Goal: Task Accomplishment & Management: Manage account settings

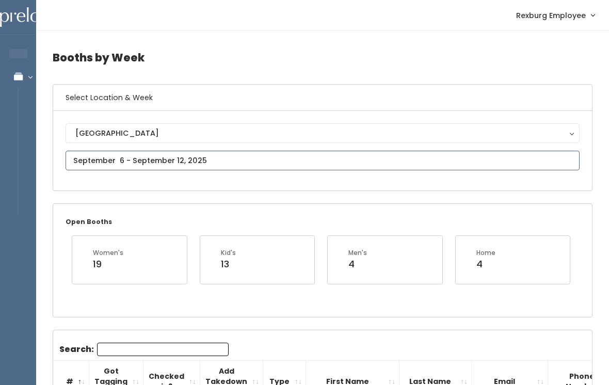
click at [89, 153] on input "text" at bounding box center [323, 161] width 514 height 20
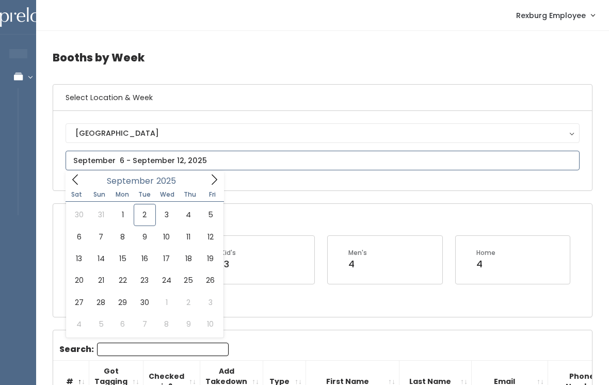
type input "September 6 to September 12"
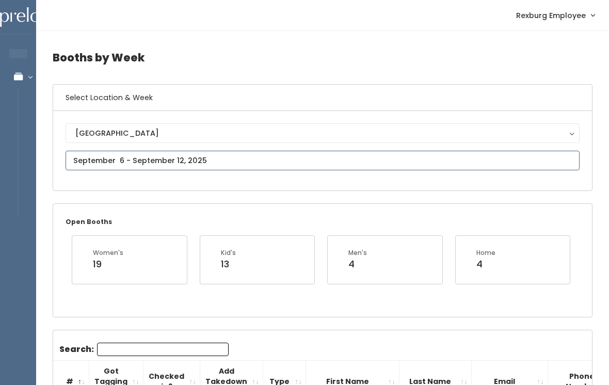
click at [129, 155] on input "text" at bounding box center [323, 161] width 514 height 20
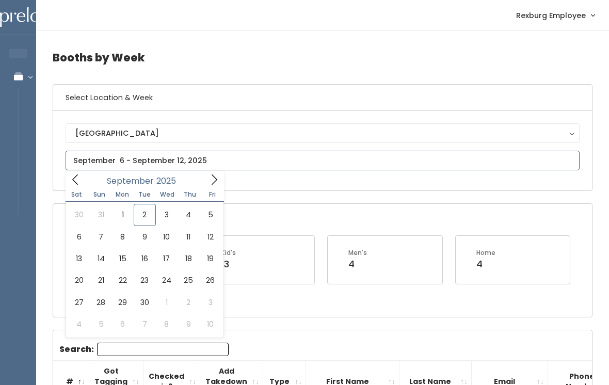
type input "September 13 to September 19"
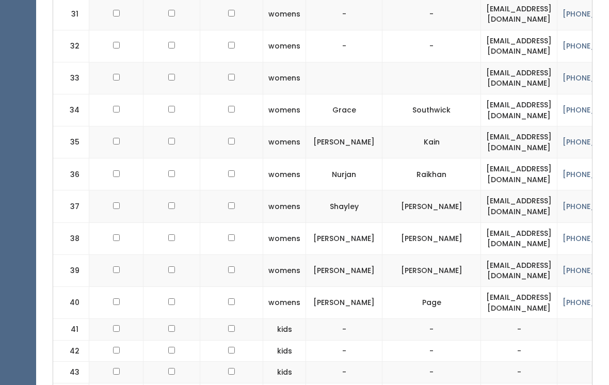
scroll to position [1305, 0]
checkbox input "true"
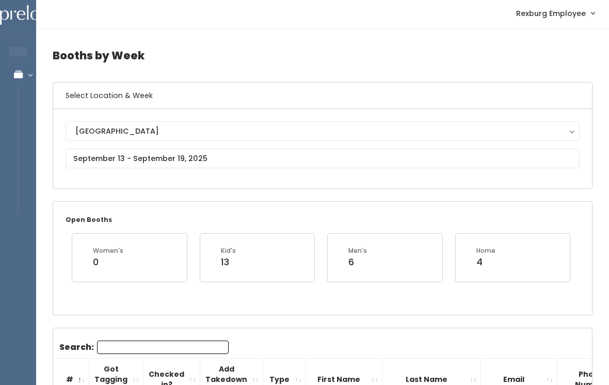
scroll to position [0, 0]
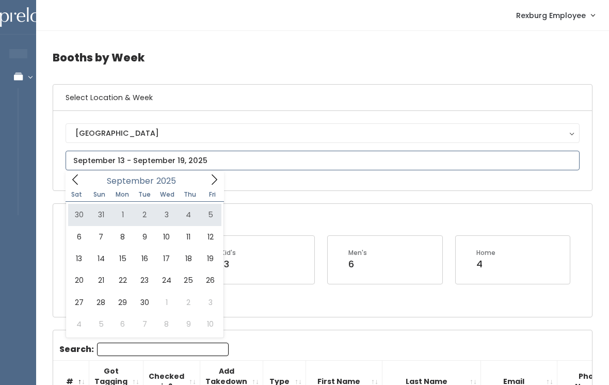
type input "August 30 to September 5"
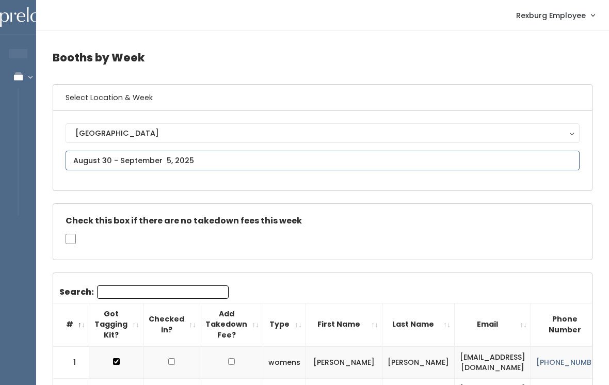
click at [147, 161] on input "text" at bounding box center [323, 161] width 514 height 20
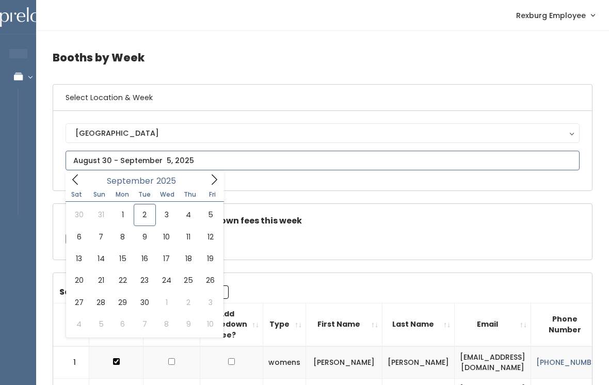
type input "September 6 to September 12"
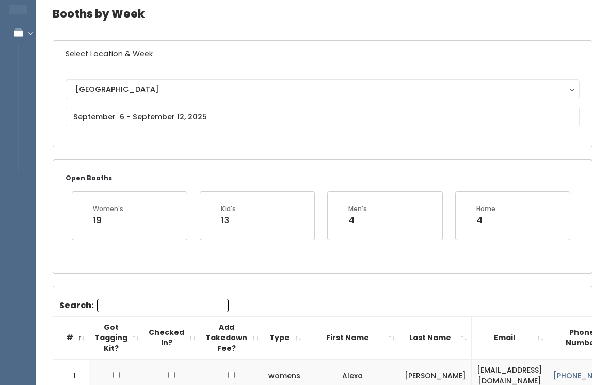
scroll to position [26, 0]
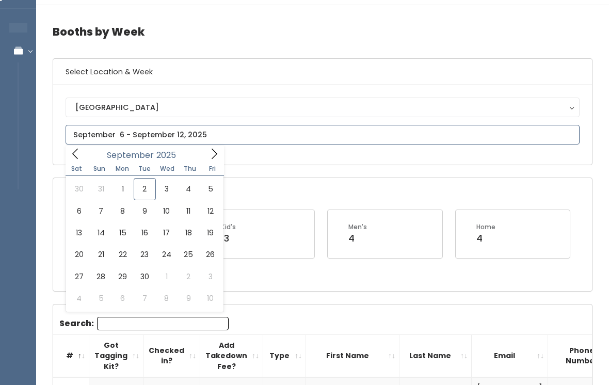
type input "September 20 to September 26"
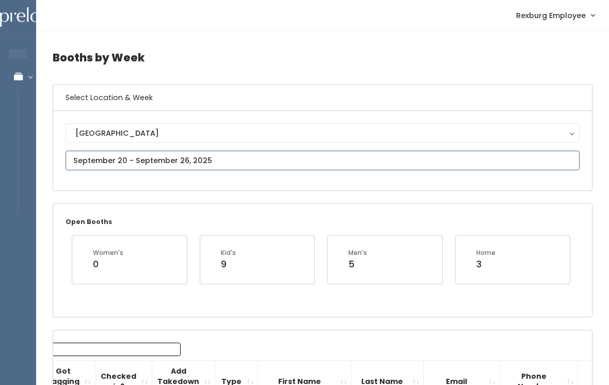
click at [97, 160] on input "text" at bounding box center [323, 161] width 514 height 20
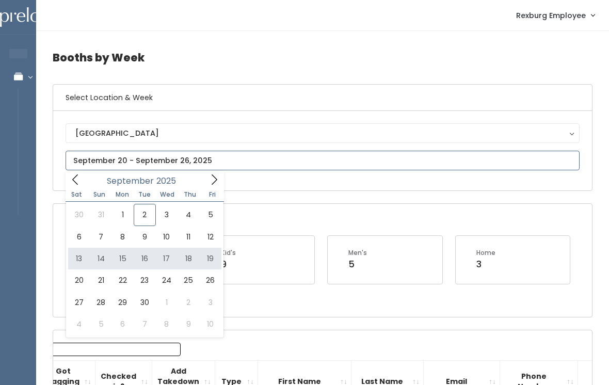
type input "September 13 to September 19"
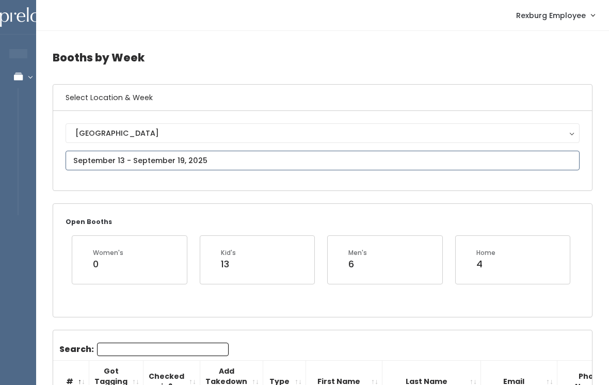
click at [289, 167] on input "text" at bounding box center [323, 161] width 514 height 20
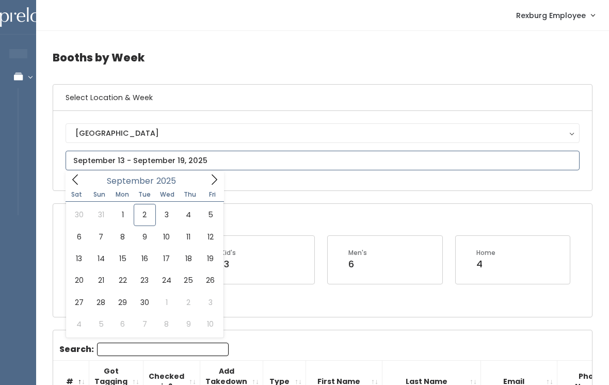
type input "September 27 to October 3"
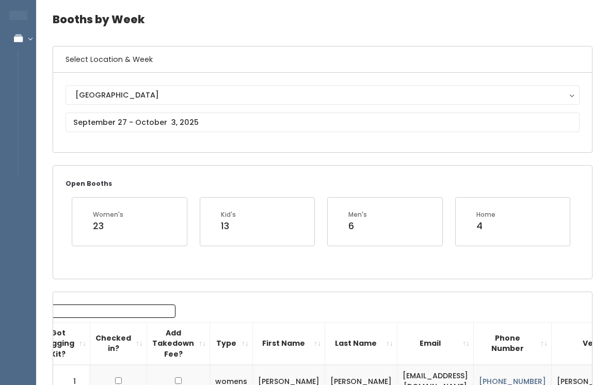
scroll to position [38, 0]
click at [271, 115] on input "text" at bounding box center [323, 123] width 514 height 20
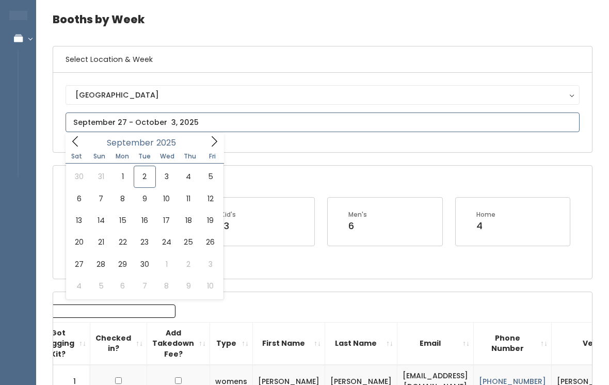
click at [213, 140] on icon at bounding box center [214, 141] width 11 height 11
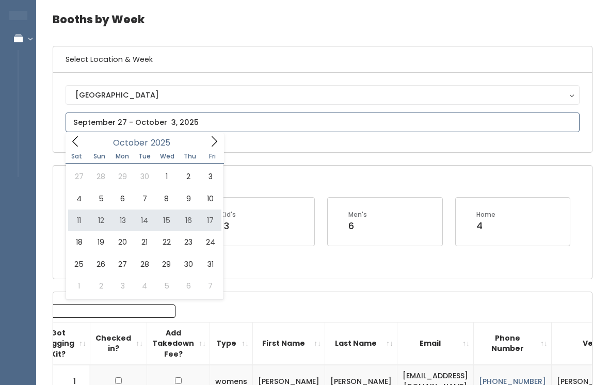
type input "October 11 to October 17"
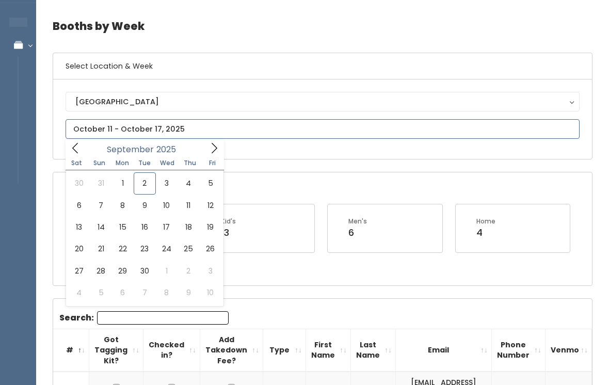
type input "[DATE] to [DATE]"
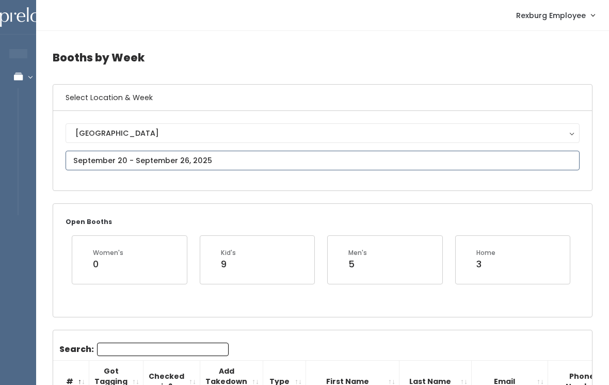
click at [195, 158] on input "text" at bounding box center [323, 161] width 514 height 20
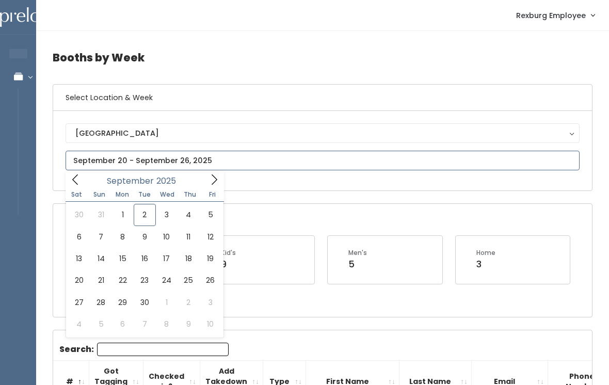
click at [213, 178] on icon at bounding box center [214, 179] width 11 height 11
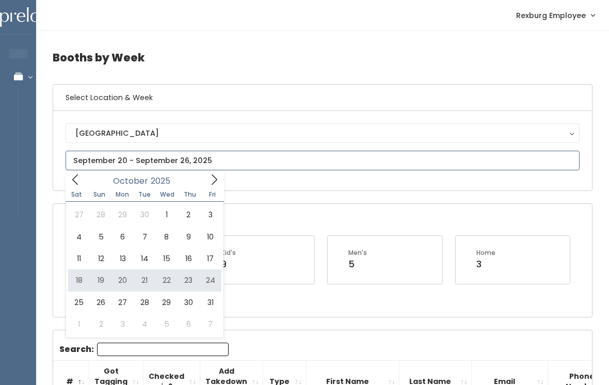
type input "October 18 to October 24"
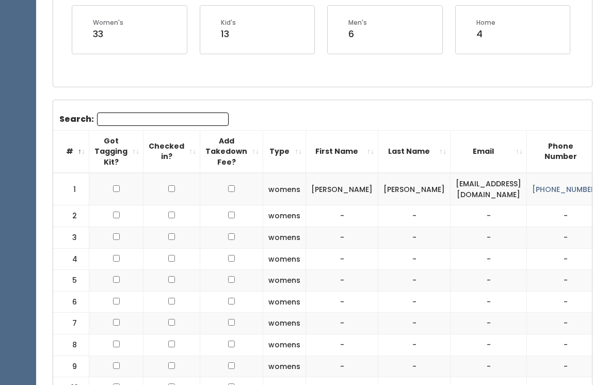
click at [128, 182] on td at bounding box center [116, 189] width 54 height 33
click at [114, 192] on input "checkbox" at bounding box center [116, 188] width 7 height 7
checkbox input "true"
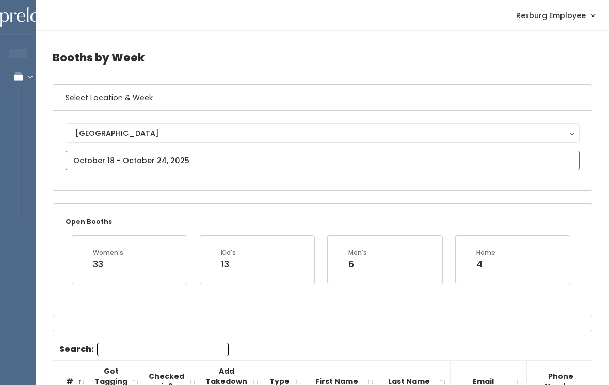
click at [230, 165] on input "text" at bounding box center [323, 161] width 514 height 20
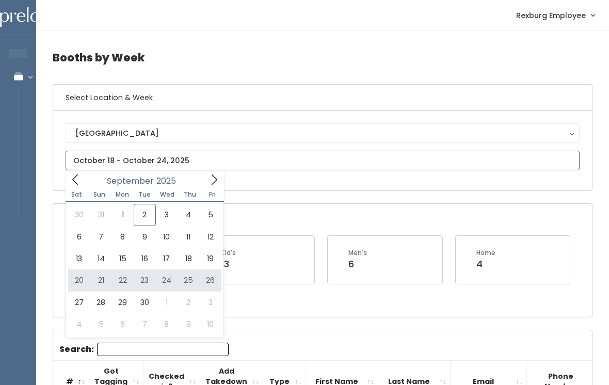
type input "September 20 to September 26"
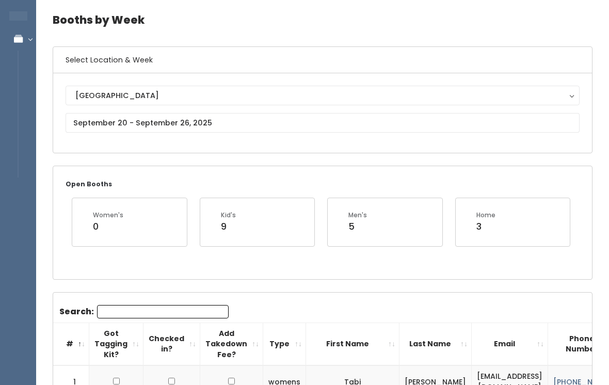
click at [146, 317] on input "Search:" at bounding box center [163, 311] width 132 height 13
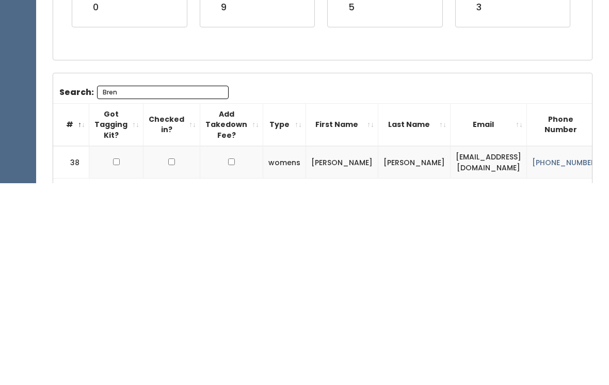
scroll to position [120, 0]
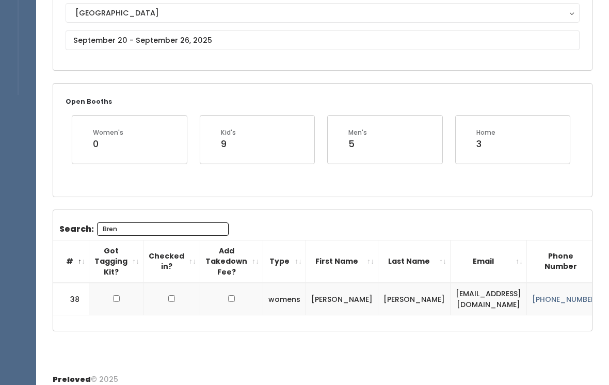
type input "Bren"
click at [117, 302] on input "checkbox" at bounding box center [116, 298] width 7 height 7
checkbox input "true"
click at [176, 219] on div "Search: Bren # Got Tagging Kit? Checked in? Add Takedown Fee? Type First Name L…" at bounding box center [322, 270] width 539 height 121
click at [155, 223] on input "Bren" at bounding box center [163, 229] width 132 height 13
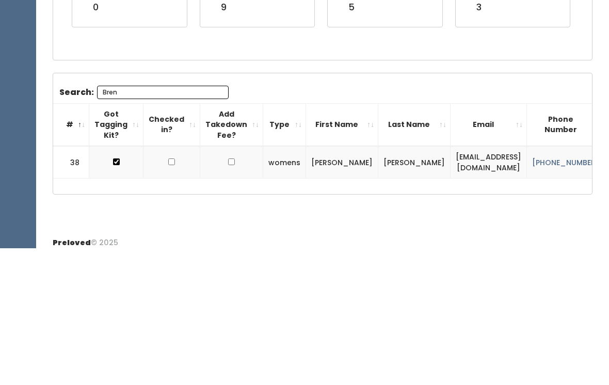
click at [166, 223] on input "Bren" at bounding box center [163, 229] width 132 height 13
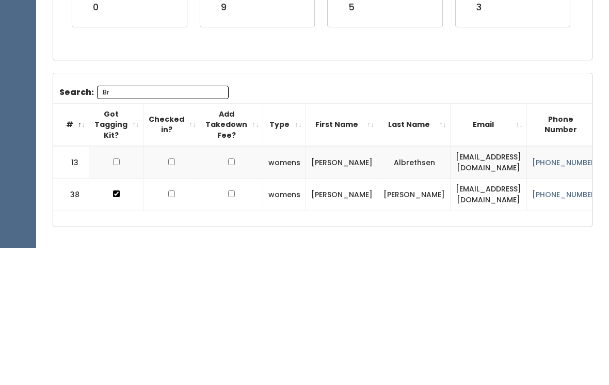
type input "B"
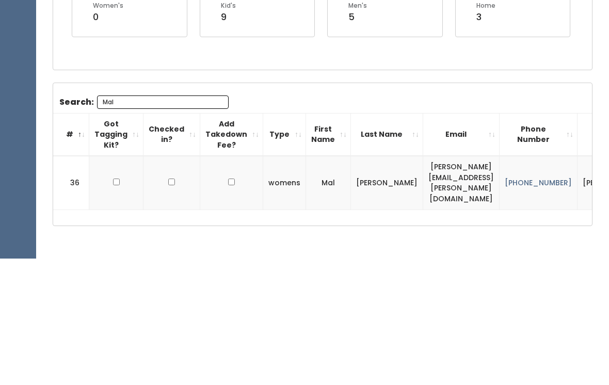
scroll to position [0, 0]
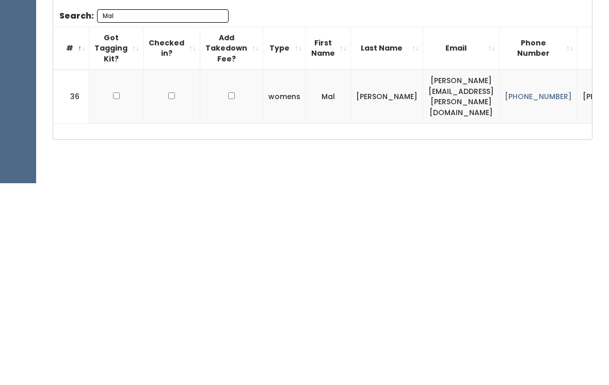
type input "Mal"
click at [118, 294] on input "checkbox" at bounding box center [116, 297] width 7 height 7
checkbox input "true"
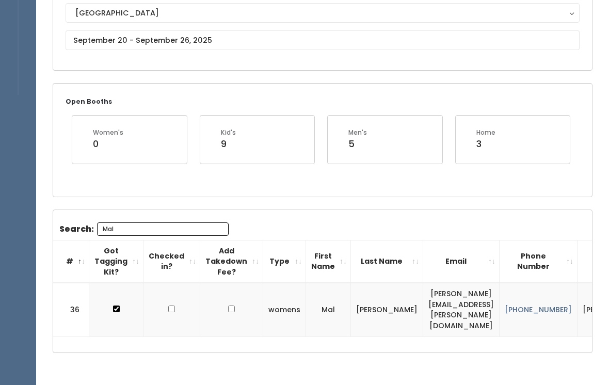
click at [169, 234] on input "Mal" at bounding box center [163, 229] width 132 height 13
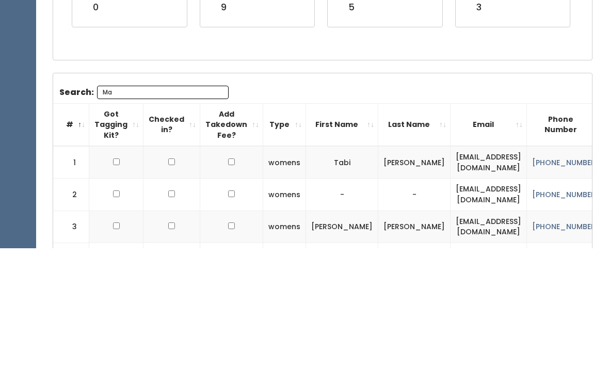
type input "M"
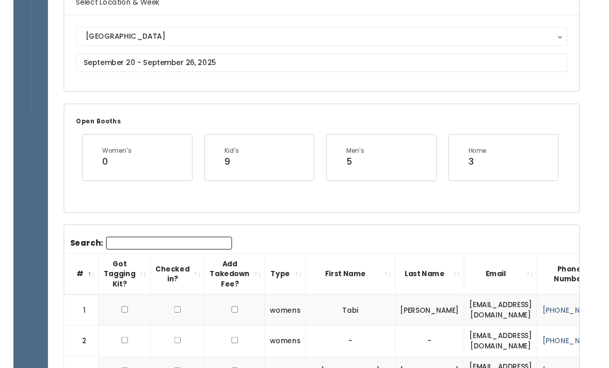
scroll to position [0, 0]
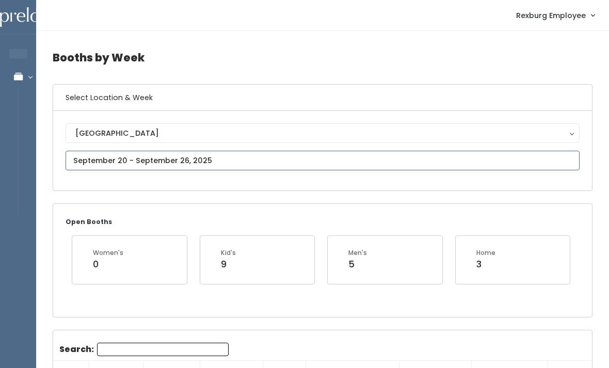
click at [240, 166] on input "text" at bounding box center [323, 161] width 514 height 20
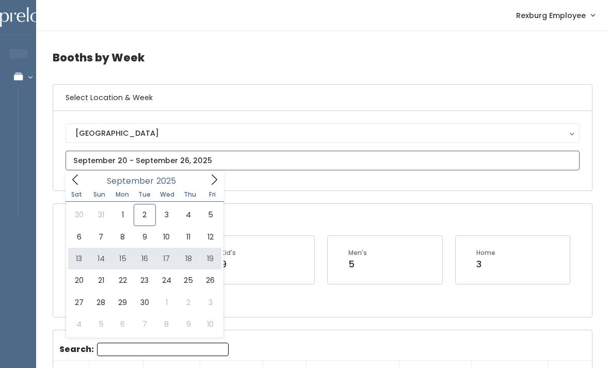
type input "September 13 to September 19"
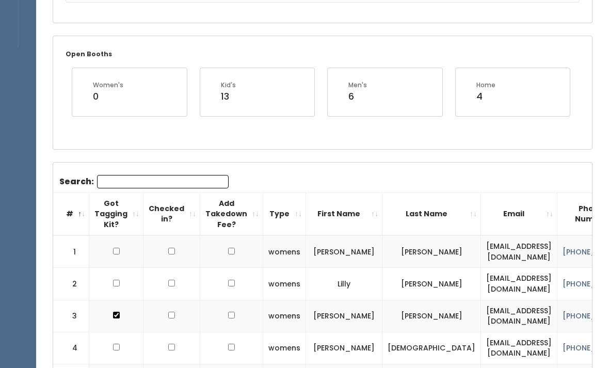
scroll to position [167, 0]
